Goal: Task Accomplishment & Management: Manage account settings

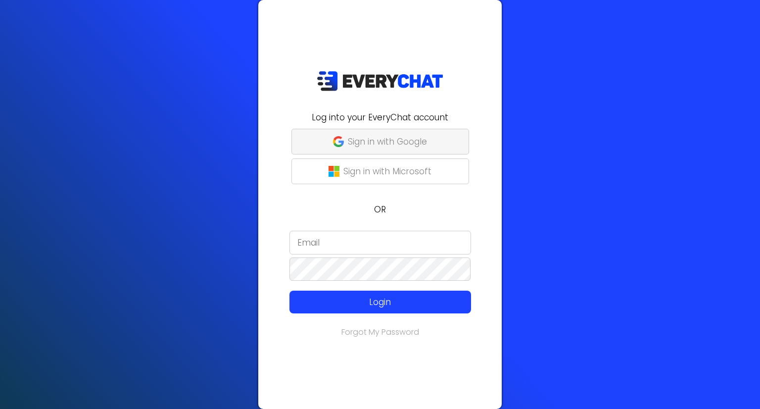
click at [380, 143] on p "Sign in with Google" at bounding box center [387, 141] width 79 height 13
click at [351, 244] on input "email" at bounding box center [380, 242] width 182 height 24
type input "[EMAIL_ADDRESS][DOMAIN_NAME]"
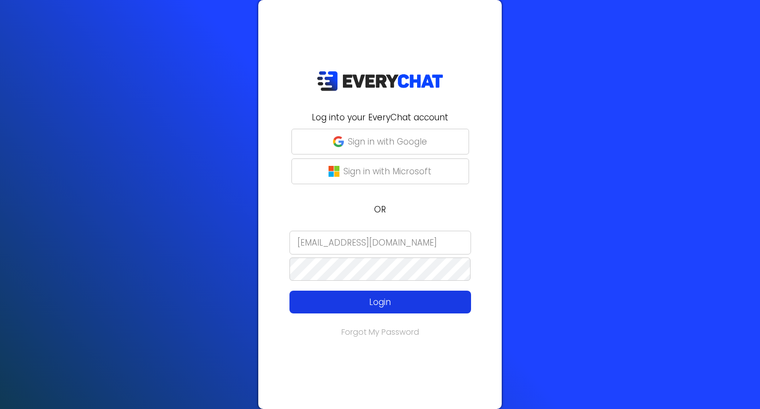
click at [353, 304] on p "Login" at bounding box center [380, 301] width 145 height 13
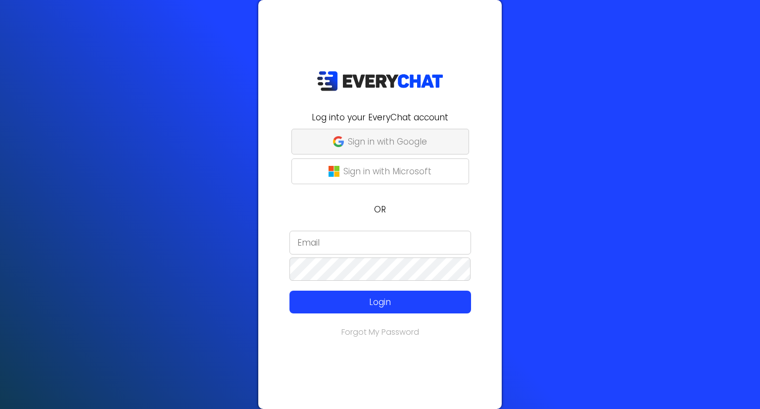
click at [365, 140] on p "Sign in with Google" at bounding box center [387, 141] width 79 height 13
click at [368, 174] on p "Sign in with Microsoft" at bounding box center [387, 171] width 88 height 13
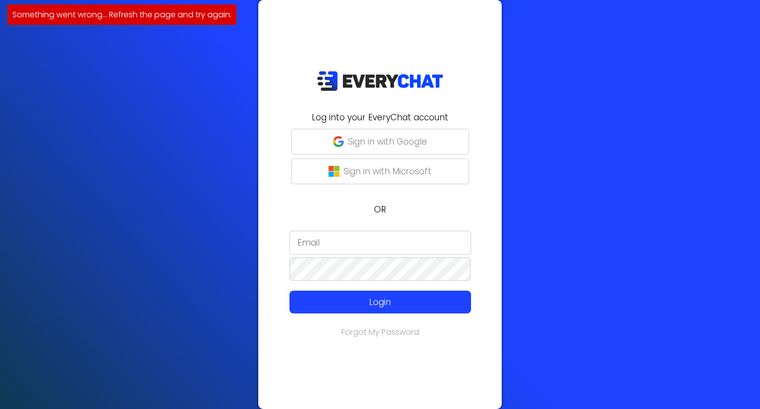
click at [350, 241] on input "email" at bounding box center [380, 242] width 182 height 24
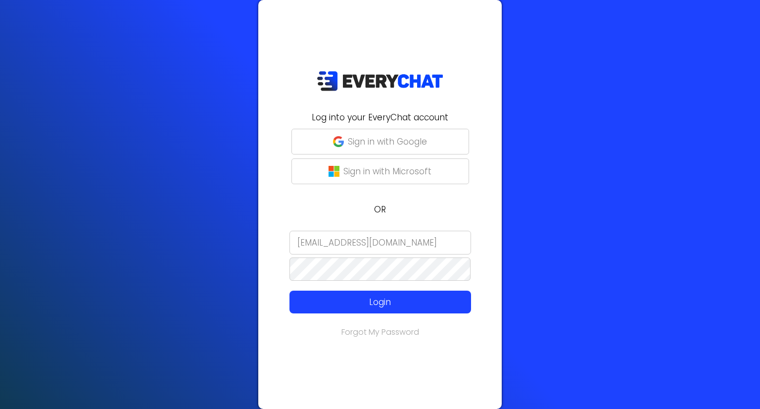
type input "michaelbridges@chorbie.com"
click at [409, 330] on link "Forgot My Password" at bounding box center [380, 331] width 78 height 11
click at [338, 240] on input "email" at bounding box center [380, 242] width 182 height 24
type input "michaelbridges@chorbie.com"
click at [0, 408] on com-1password-button at bounding box center [0, 409] width 0 height 0
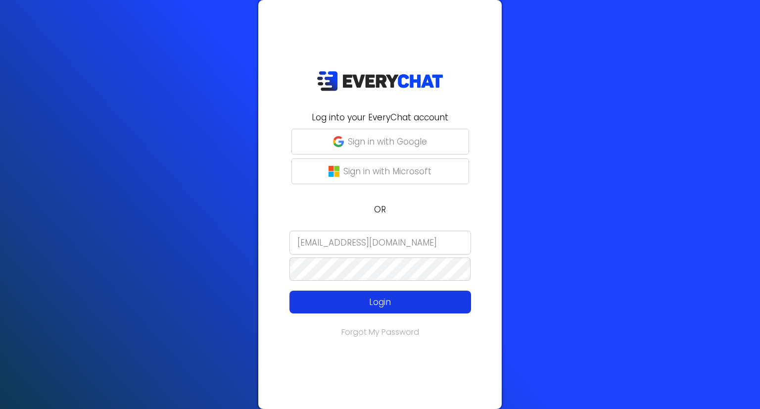
click at [386, 299] on p "Login" at bounding box center [380, 301] width 145 height 13
